Goal: Information Seeking & Learning: Learn about a topic

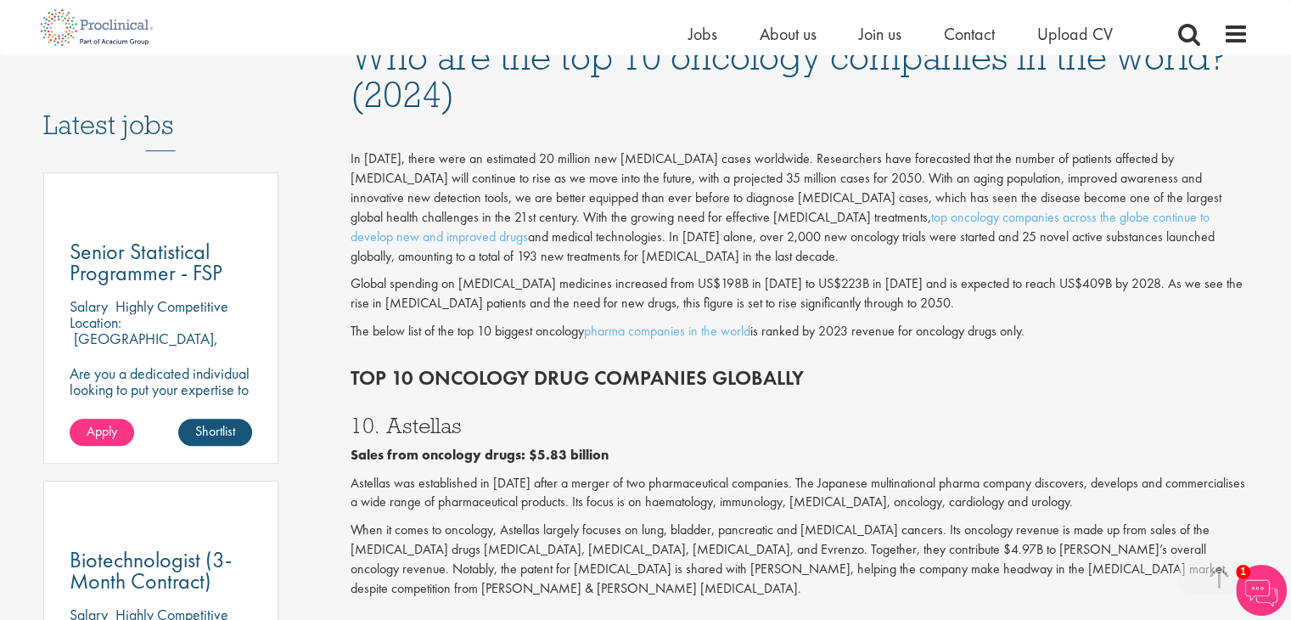
scroll to position [849, 0]
drag, startPoint x: 411, startPoint y: 313, endPoint x: 431, endPoint y: 314, distance: 20.4
click at [431, 321] on p "The below list of the top 10 biggest oncology pharma companies in the world is …" at bounding box center [800, 331] width 898 height 20
click at [448, 321] on p "The below list of the top 10 biggest oncology pharma companies in the world is …" at bounding box center [800, 331] width 898 height 20
drag, startPoint x: 465, startPoint y: 311, endPoint x: 543, endPoint y: 315, distance: 78.2
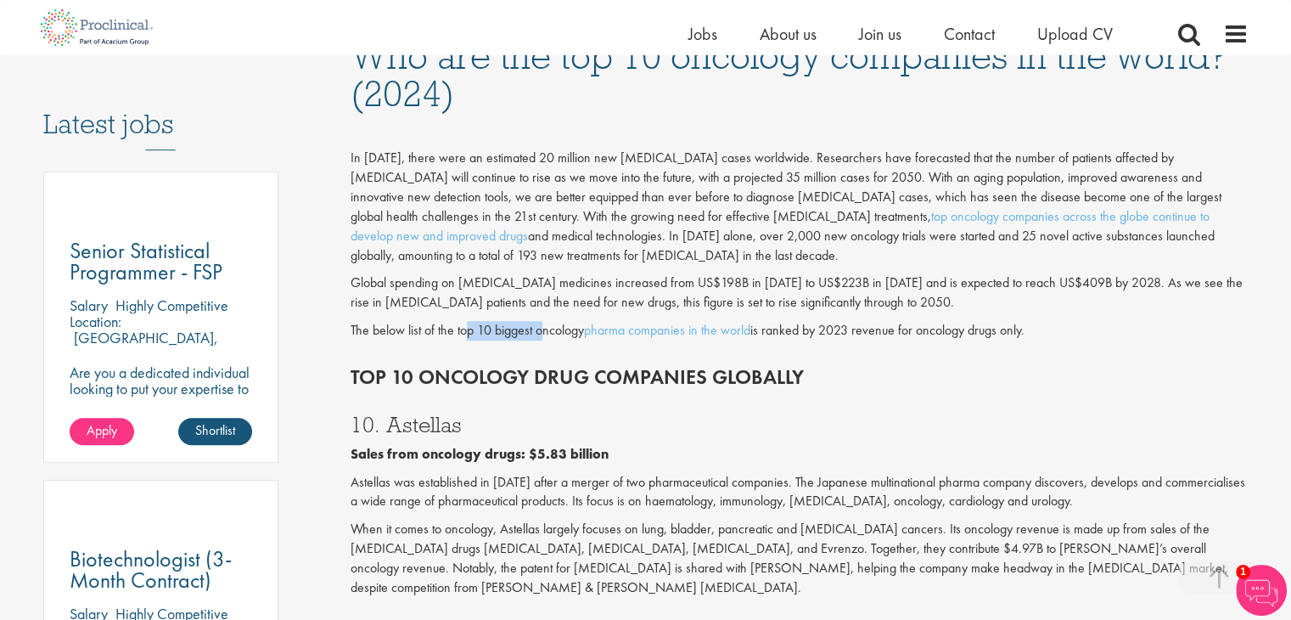
click at [543, 321] on p "The below list of the top 10 biggest oncology pharma companies in the world is …" at bounding box center [800, 331] width 898 height 20
click at [498, 349] on div "Top 10 Oncology drug companies globally" at bounding box center [800, 373] width 924 height 48
drag, startPoint x: 481, startPoint y: 312, endPoint x: 564, endPoint y: 312, distance: 83.2
click at [564, 321] on p "The below list of the top 10 biggest oncology pharma companies in the world is …" at bounding box center [800, 331] width 898 height 20
click at [626, 473] on p "Astellas was established in [DATE] after a merger of two pharmaceutical compani…" at bounding box center [800, 492] width 898 height 39
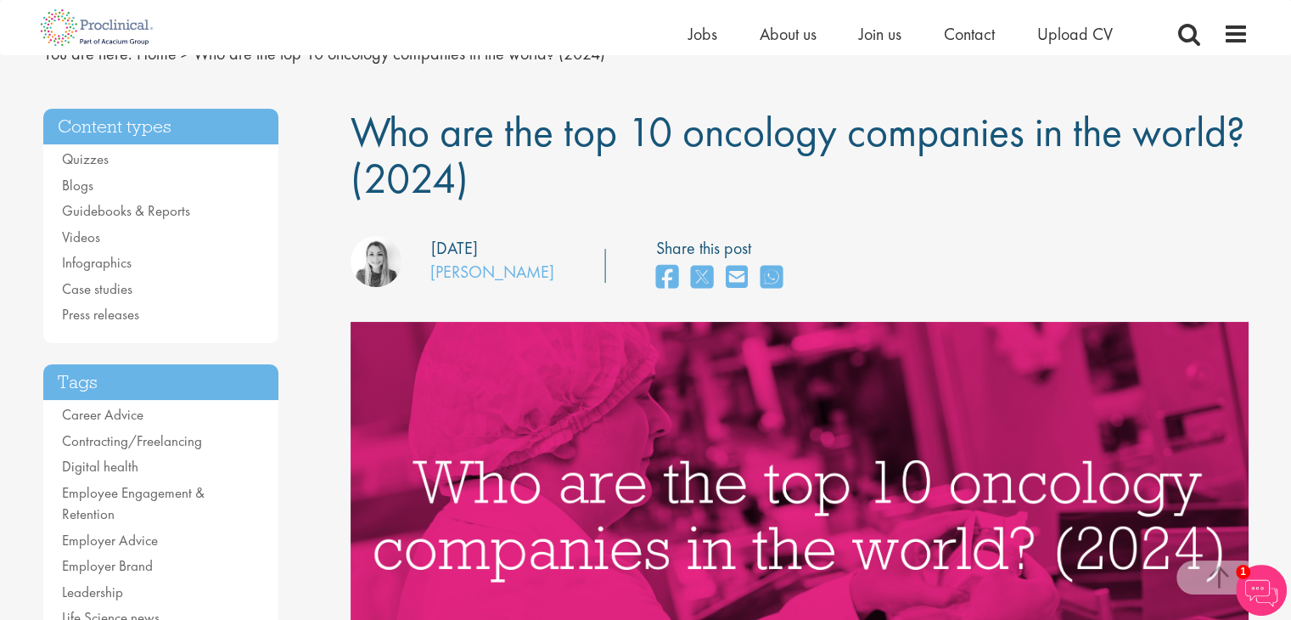
scroll to position [0, 0]
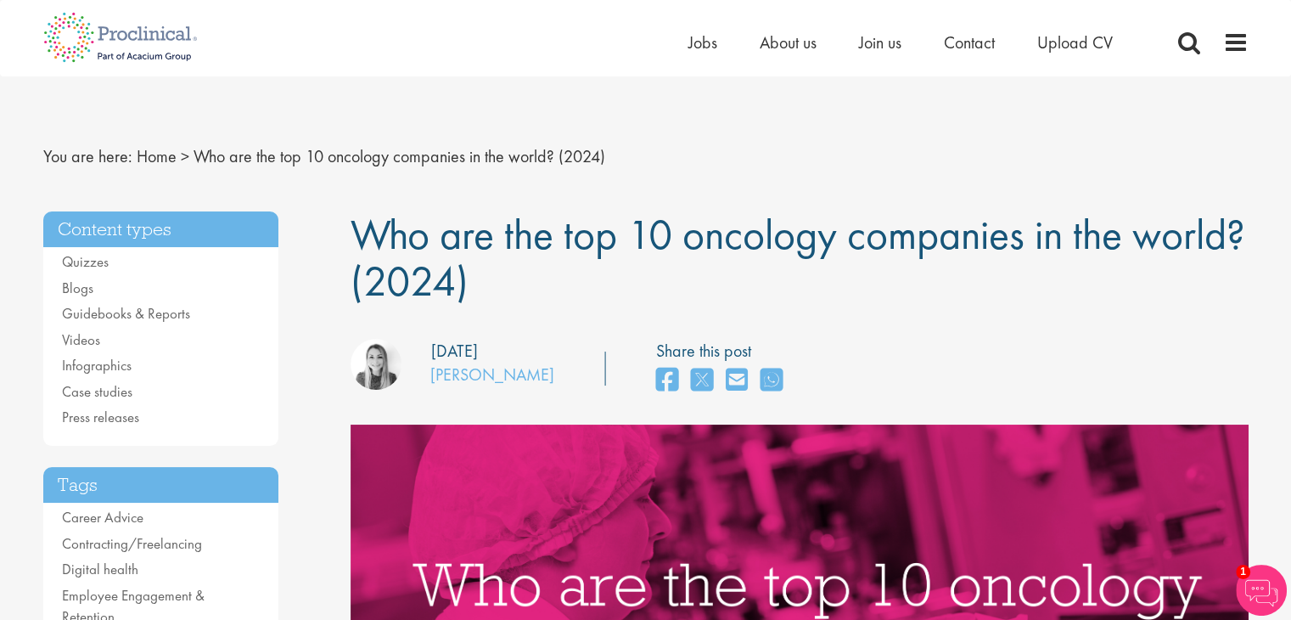
drag, startPoint x: 298, startPoint y: 58, endPoint x: 167, endPoint y: 45, distance: 131.4
click at [298, 58] on div "Home Jobs About us Join us Contact Upload CV" at bounding box center [640, 32] width 1218 height 64
